Goal: Navigation & Orientation: Find specific page/section

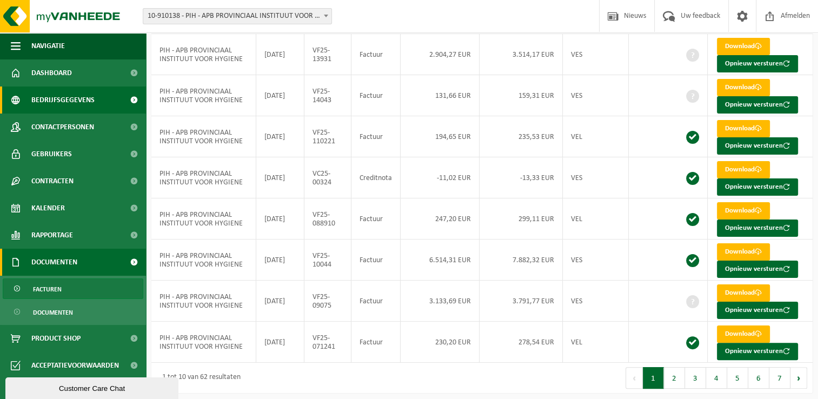
drag, startPoint x: 79, startPoint y: 73, endPoint x: 84, endPoint y: 103, distance: 30.1
click at [79, 73] on link "Dashboard" at bounding box center [73, 72] width 146 height 27
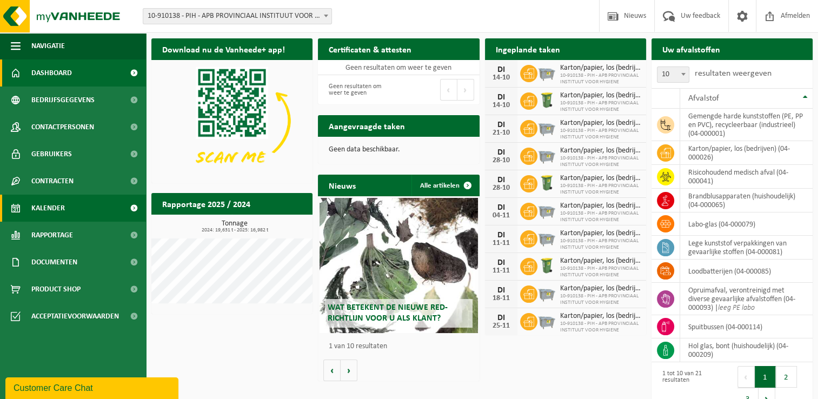
click at [61, 202] on span "Kalender" at bounding box center [48, 208] width 34 height 27
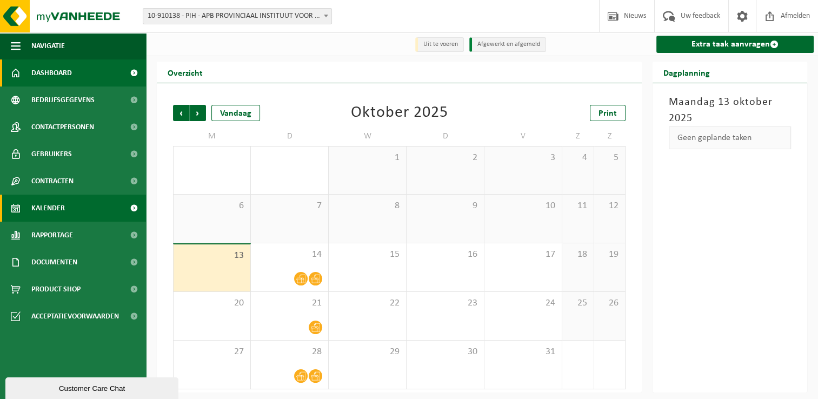
click at [81, 80] on link "Dashboard" at bounding box center [73, 72] width 146 height 27
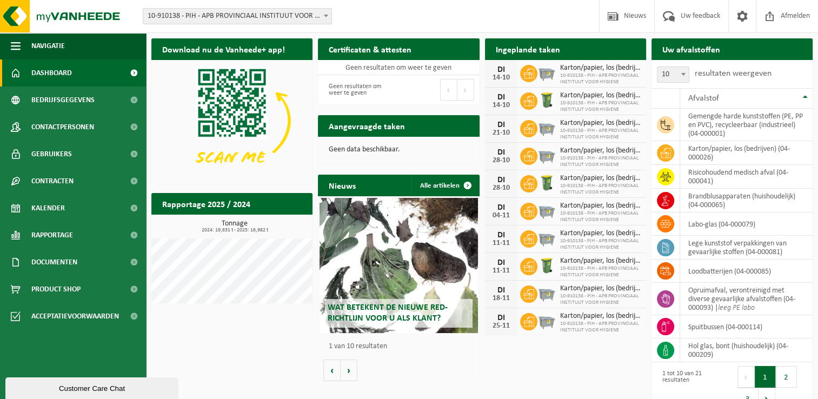
drag, startPoint x: 264, startPoint y: 326, endPoint x: 263, endPoint y: 335, distance: 9.3
click at [264, 326] on div "Download nu de Vanheede+ app! Verberg Certificaten & attesten Bekijk uw certifi…" at bounding box center [482, 225] width 667 height 384
drag, startPoint x: 301, startPoint y: 355, endPoint x: 282, endPoint y: 338, distance: 25.3
click at [301, 355] on div "Download nu de Vanheede+ app! Verberg Certificaten & attesten Bekijk uw certifi…" at bounding box center [482, 225] width 667 height 384
click at [221, 348] on div "Download nu de Vanheede+ app! Verberg Certificaten & attesten Bekijk uw certifi…" at bounding box center [482, 225] width 667 height 384
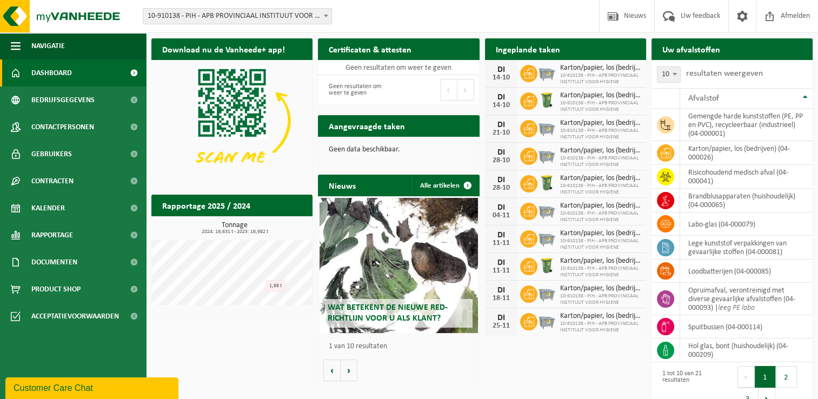
click at [516, 376] on div "Download nu de Vanheede+ app! Verberg Certificaten & attesten Bekijk uw certifi…" at bounding box center [482, 210] width 667 height 354
click at [265, 342] on div "Download nu de Vanheede+ app! Verberg Certificaten & attesten Bekijk uw certifi…" at bounding box center [482, 210] width 667 height 354
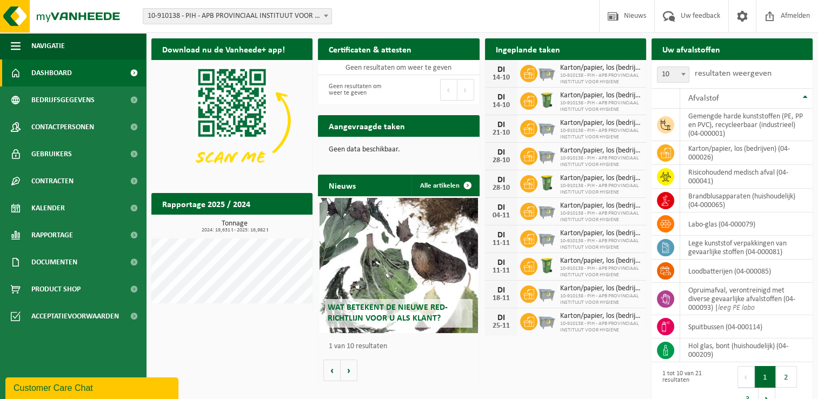
click at [275, 330] on div "Download nu de Vanheede+ app! Verberg Certificaten & attesten Bekijk uw certifi…" at bounding box center [482, 225] width 667 height 384
click at [59, 211] on span "Kalender" at bounding box center [48, 208] width 34 height 27
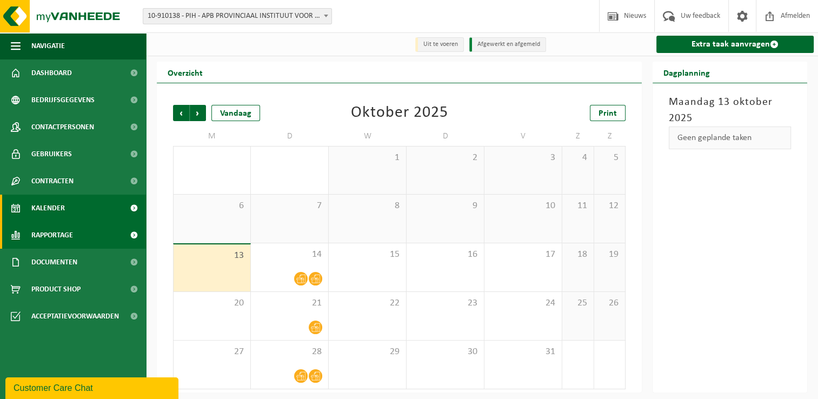
click at [84, 239] on link "Rapportage" at bounding box center [73, 235] width 146 height 27
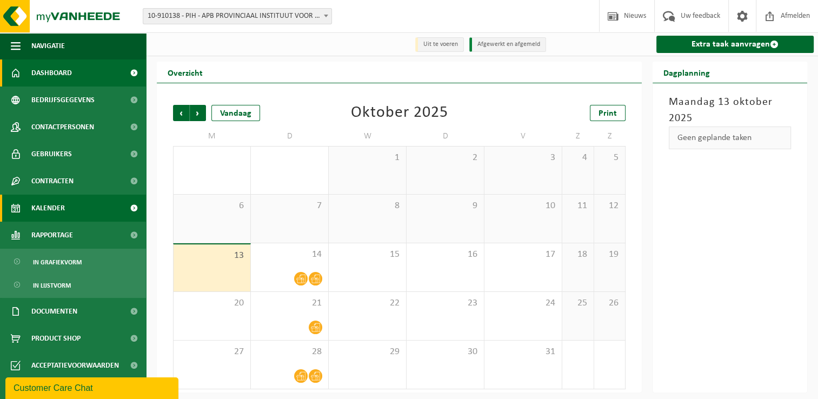
click at [78, 81] on link "Dashboard" at bounding box center [73, 72] width 146 height 27
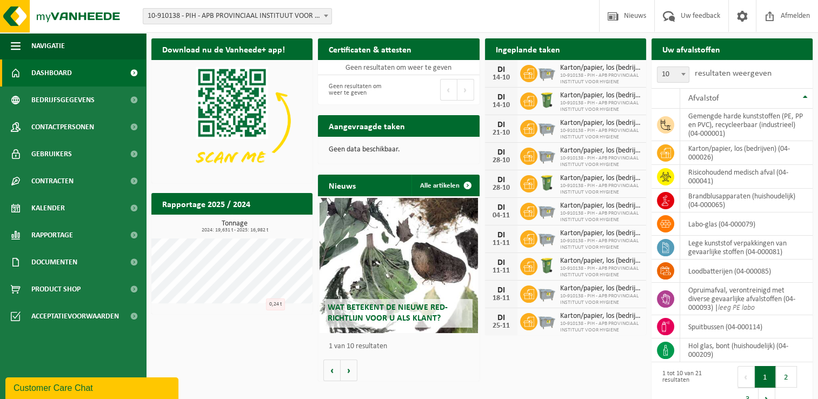
click at [198, 356] on div "Download nu de Vanheede+ app! Verberg Certificaten & attesten Bekijk uw certifi…" at bounding box center [482, 225] width 667 height 384
click at [428, 360] on div "Wat betekent de nieuwe RED-richtlijn voor u als klant? Market update Market upd…" at bounding box center [398, 288] width 161 height 185
click at [229, 367] on div "Download nu de Vanheede+ app! Verberg Certificaten & attesten Bekijk uw certifi…" at bounding box center [482, 225] width 667 height 384
click at [49, 218] on span "Kalender" at bounding box center [48, 208] width 34 height 27
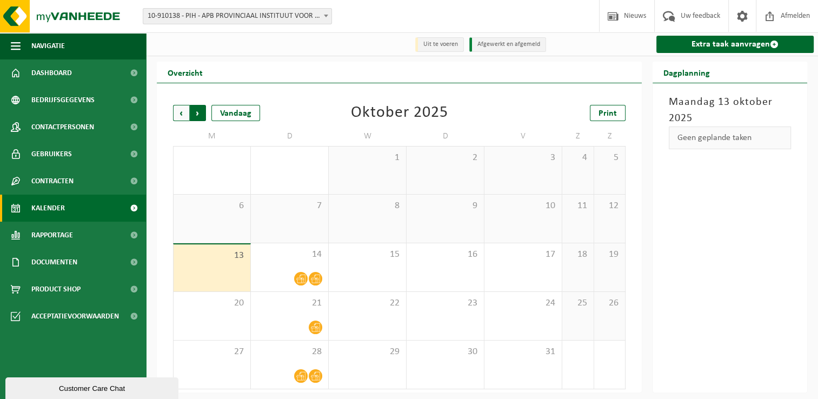
click at [182, 113] on span "Vorige" at bounding box center [181, 113] width 16 height 16
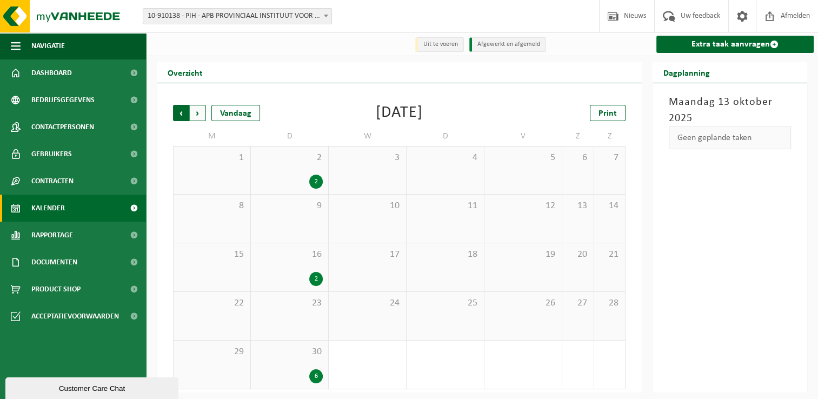
click at [197, 115] on span "Volgende" at bounding box center [198, 113] width 16 height 16
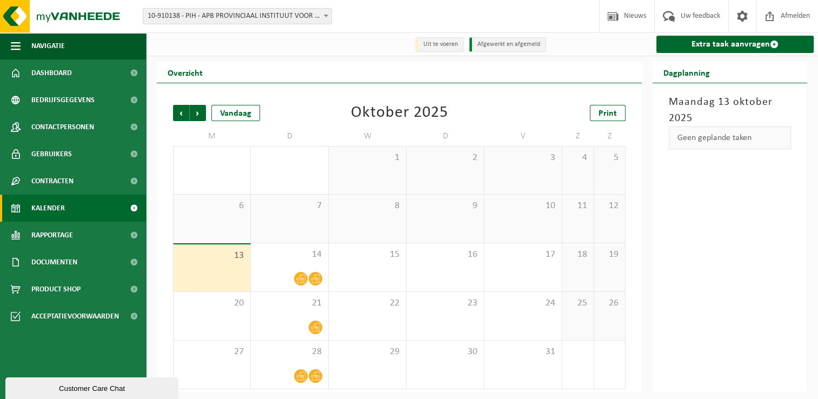
scroll to position [2, 0]
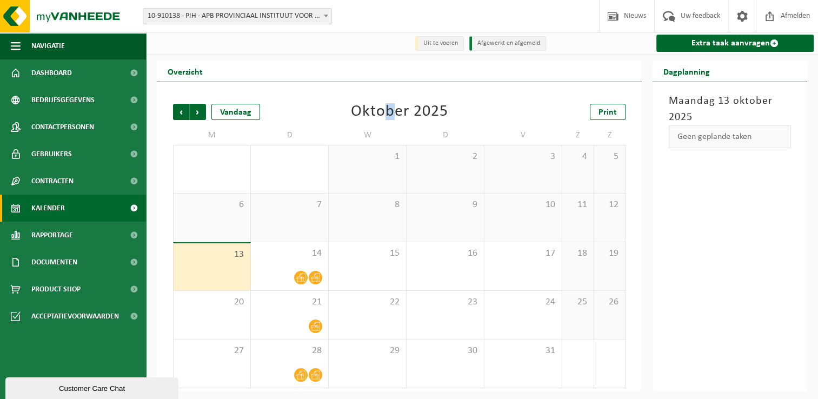
click at [390, 119] on div "Oktober 2025" at bounding box center [399, 112] width 97 height 16
drag, startPoint x: 390, startPoint y: 119, endPoint x: 383, endPoint y: 121, distance: 7.2
click at [383, 120] on div "Oktober 2025" at bounding box center [399, 112] width 97 height 16
drag, startPoint x: 383, startPoint y: 121, endPoint x: 360, endPoint y: 121, distance: 23.2
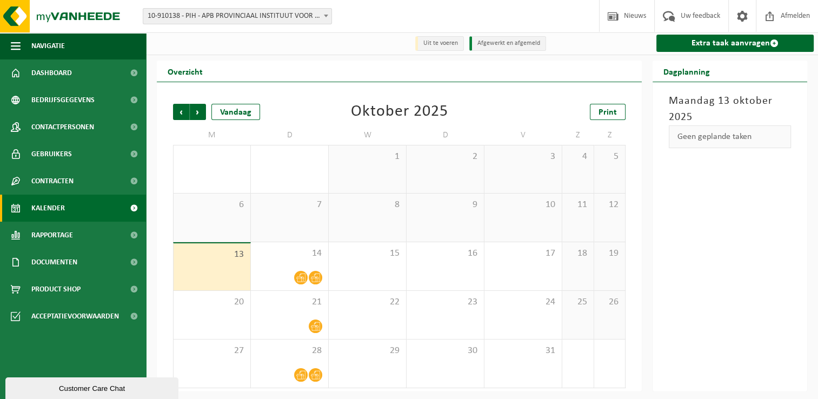
click at [360, 120] on div "Oktober 2025" at bounding box center [399, 112] width 97 height 16
drag, startPoint x: 397, startPoint y: 101, endPoint x: 389, endPoint y: 103, distance: 7.7
click at [397, 101] on div "Vorige Volgende Vandaag [DATE] Print M D W D V Z Z 29 30 6 1 2 3 4 5 6 7 8 9 10…" at bounding box center [399, 246] width 463 height 306
